Goal: Information Seeking & Learning: Check status

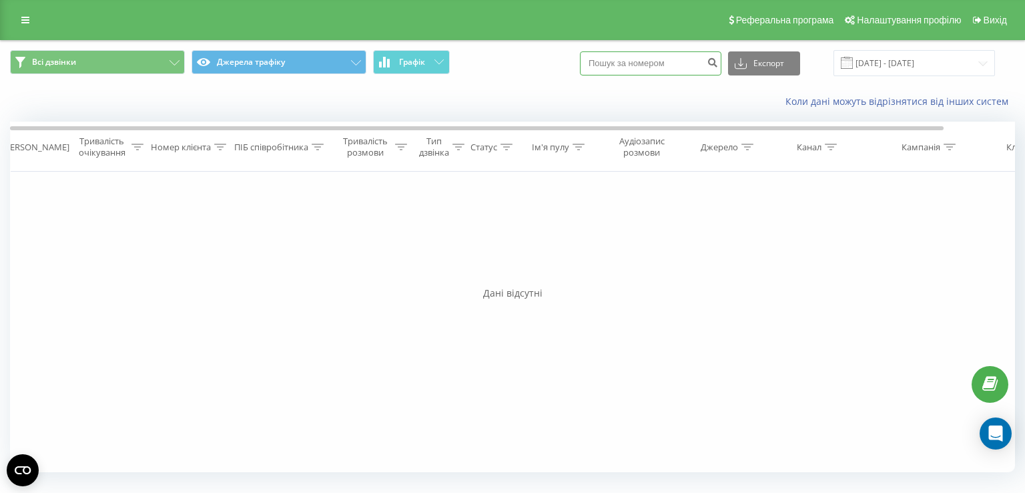
click at [642, 67] on input at bounding box center [651, 63] width 142 height 24
paste input "+380 66 586 6779"
type input "+380 66 586 6779"
click at [718, 64] on icon "submit" at bounding box center [712, 61] width 11 height 8
